Goal: Task Accomplishment & Management: Manage account settings

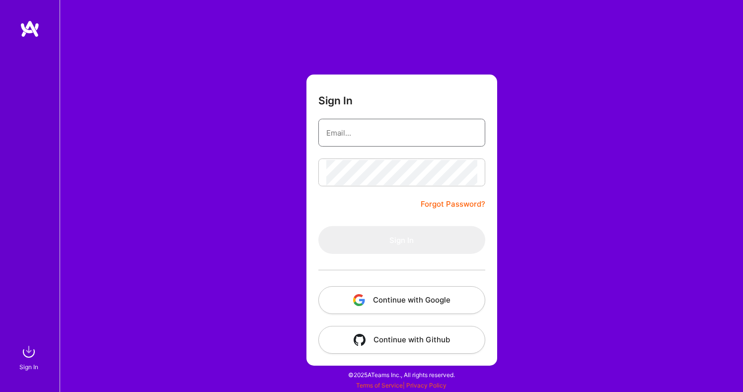
type input "[EMAIL_ADDRESS][DOMAIN_NAME]"
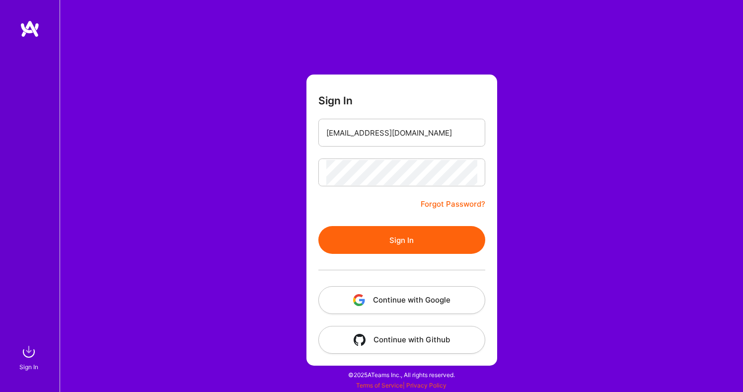
click at [386, 205] on form "Sign In [EMAIL_ADDRESS][DOMAIN_NAME] Forgot Password? Sign In Continue with Goo…" at bounding box center [401, 220] width 191 height 291
click at [393, 238] on button "Sign In" at bounding box center [401, 240] width 167 height 28
